Goal: Ask a question

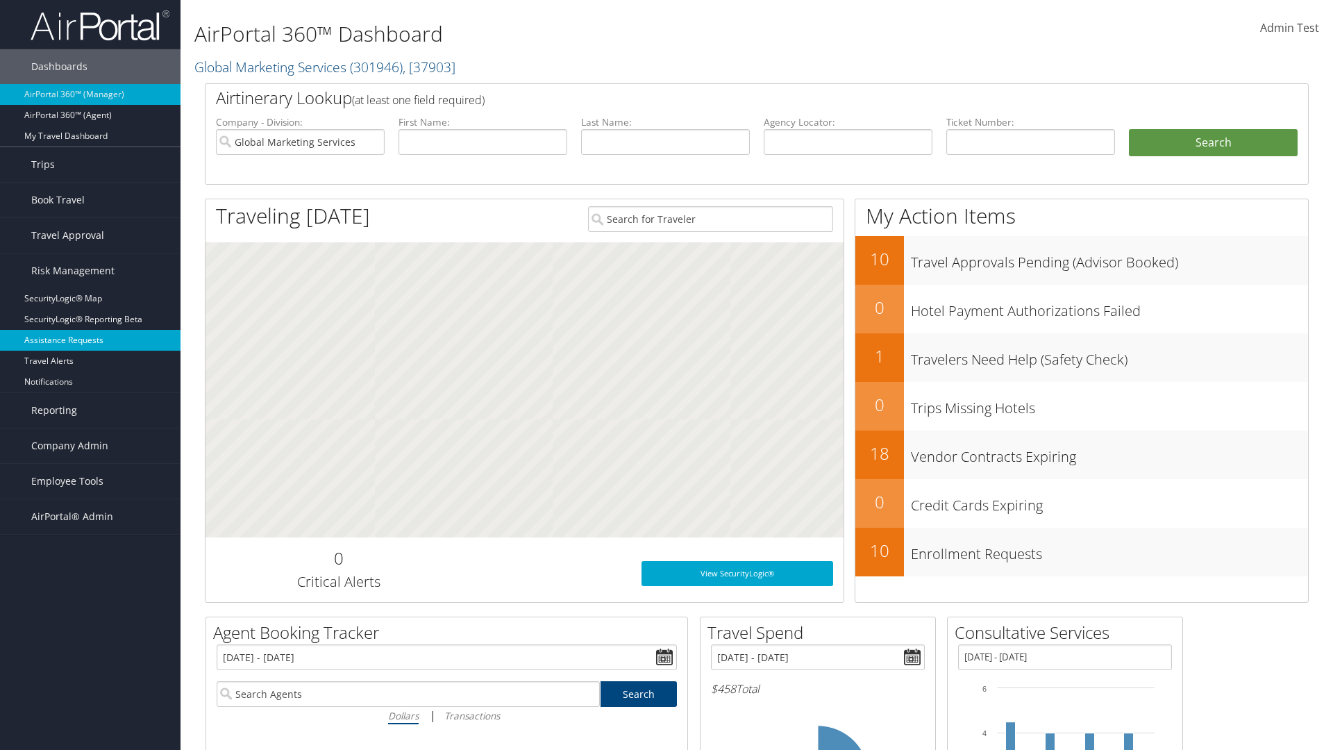
click at [90, 340] on link "Assistance Requests" at bounding box center [90, 340] width 181 height 21
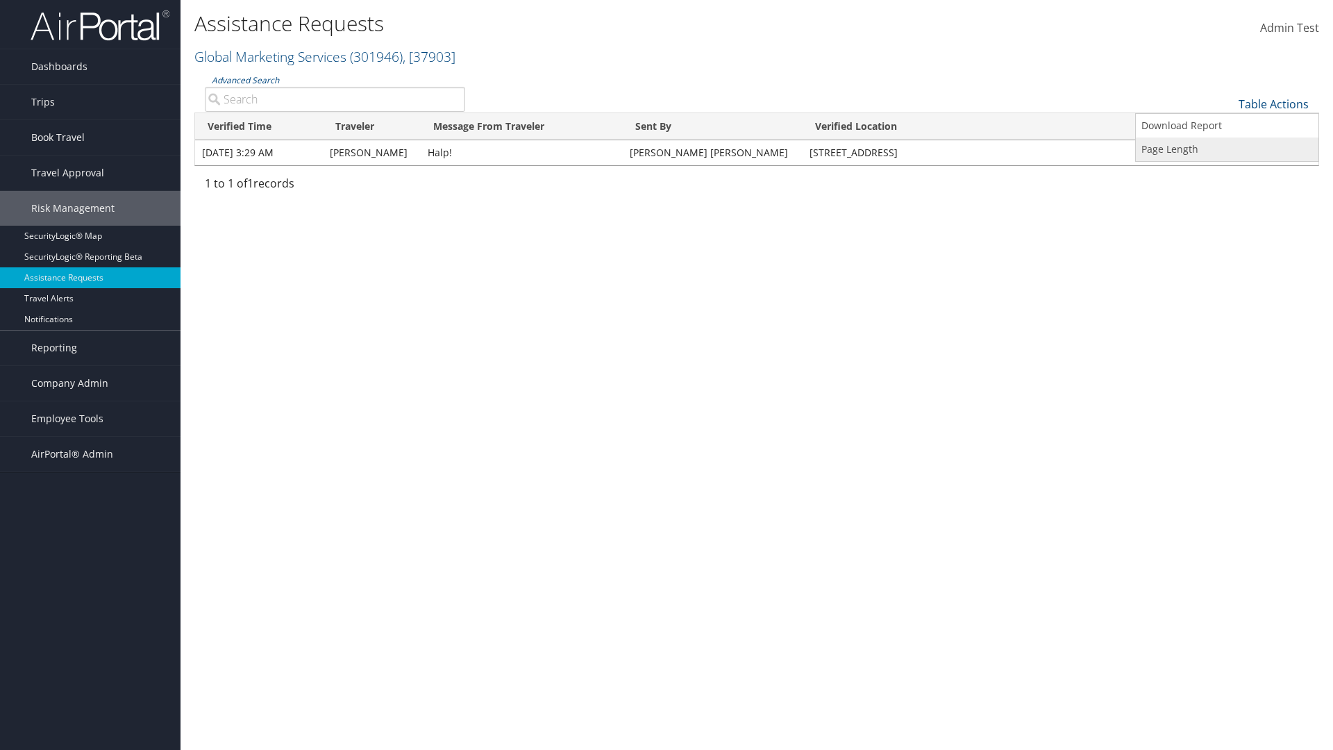
click at [1227, 149] on link "Page Length" at bounding box center [1227, 150] width 183 height 24
